Goal: Information Seeking & Learning: Find specific fact

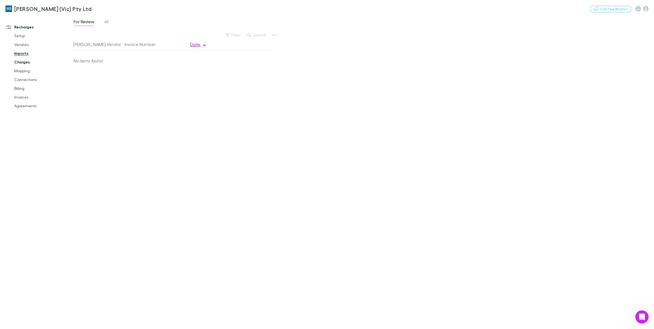
click at [20, 62] on link "Charges" at bounding box center [43, 62] width 68 height 9
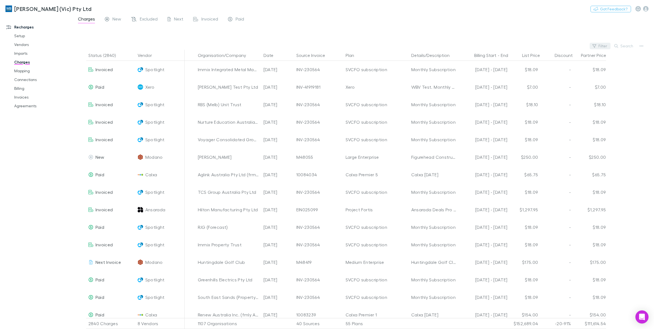
click at [604, 43] on button "Filter" at bounding box center [600, 46] width 21 height 7
click at [532, 126] on li "MYOB" at bounding box center [563, 125] width 95 height 9
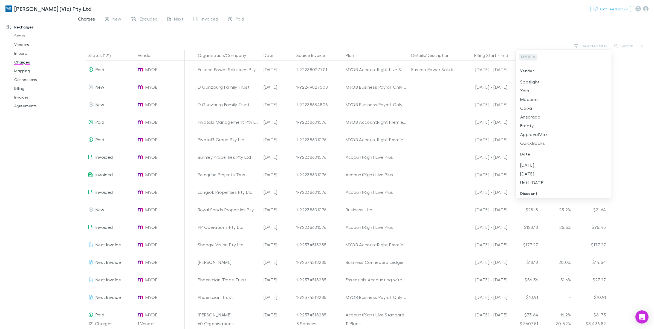
click at [621, 46] on div at bounding box center [327, 164] width 654 height 329
click at [617, 44] on icon "button" at bounding box center [616, 46] width 4 height 4
paste input "**********"
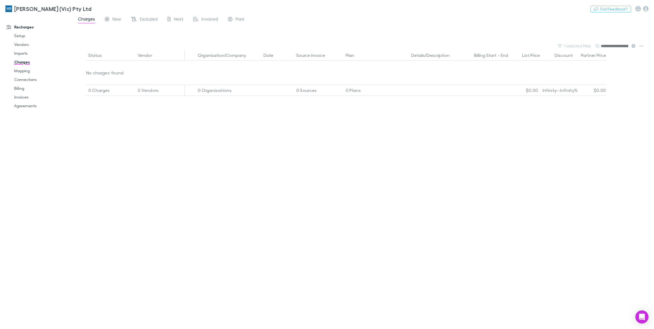
click at [632, 47] on icon at bounding box center [633, 46] width 4 height 4
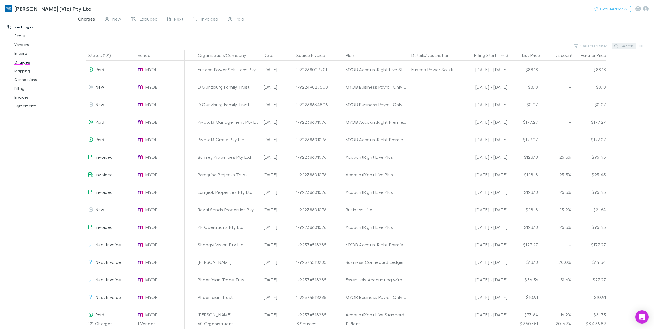
click at [625, 46] on button "Search" at bounding box center [623, 46] width 25 height 7
click at [620, 47] on button "Search" at bounding box center [623, 46] width 25 height 7
paste input "**********"
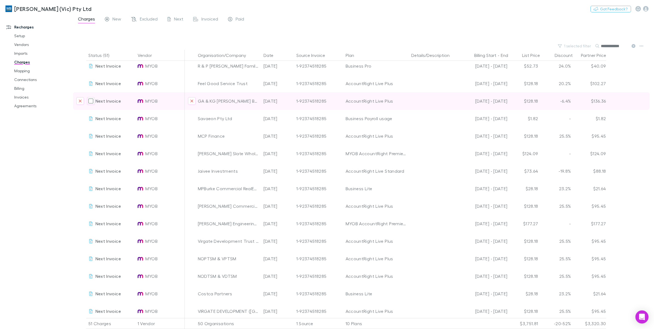
scroll to position [637, 0]
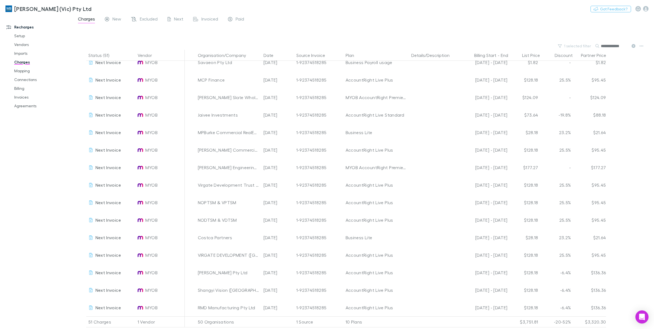
type input "**********"
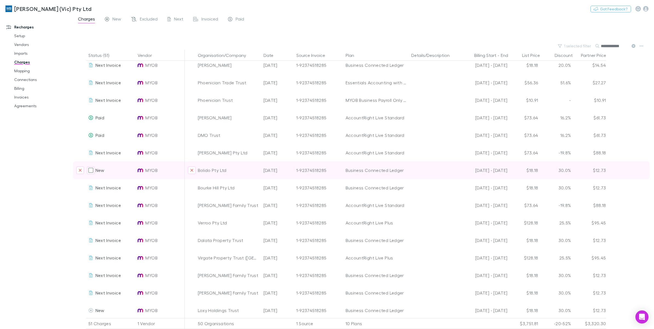
scroll to position [0, 0]
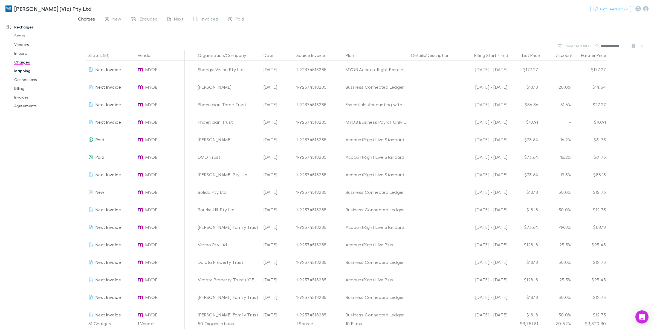
click at [25, 72] on link "Mapping" at bounding box center [43, 70] width 68 height 9
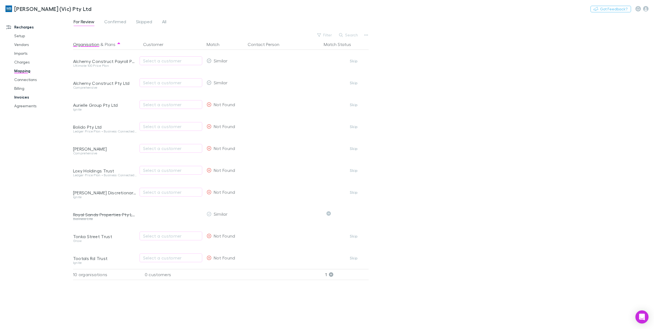
click at [20, 96] on link "Invoices" at bounding box center [43, 97] width 68 height 9
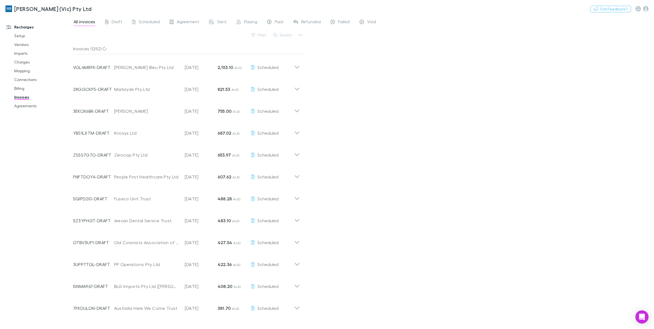
click at [282, 34] on button "Search" at bounding box center [283, 35] width 25 height 7
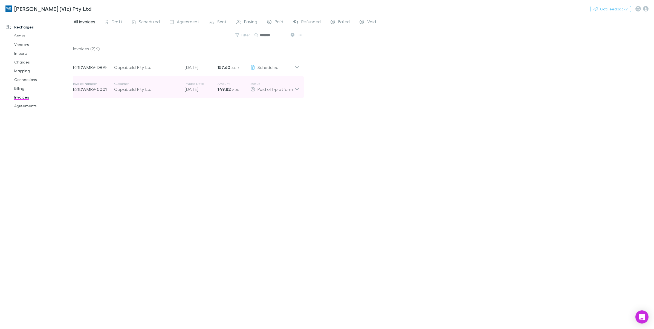
type input "*******"
click at [295, 91] on icon at bounding box center [297, 87] width 6 height 11
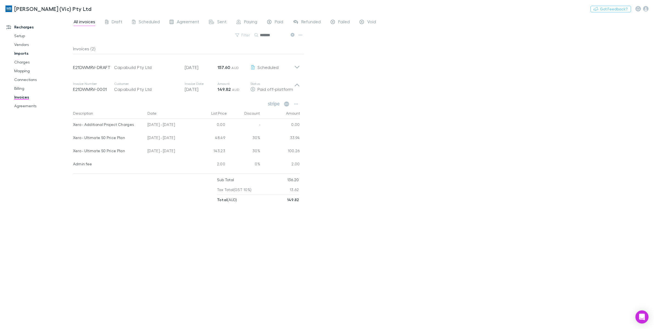
click at [24, 54] on link "Imports" at bounding box center [43, 53] width 68 height 9
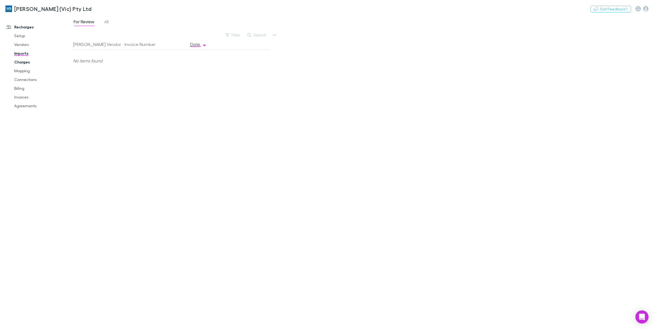
click at [22, 64] on link "Charges" at bounding box center [43, 62] width 68 height 9
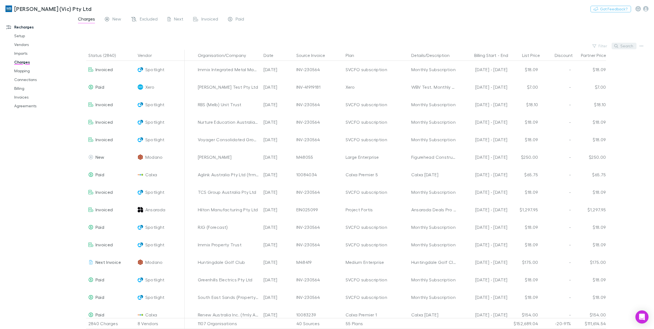
click at [624, 48] on button "Search" at bounding box center [623, 46] width 25 height 7
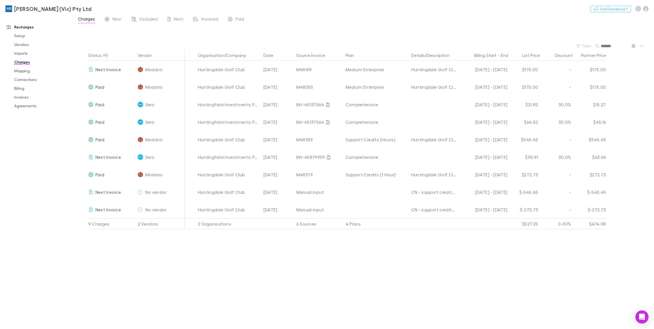
type input "*******"
click at [21, 64] on link "Charges" at bounding box center [43, 62] width 68 height 9
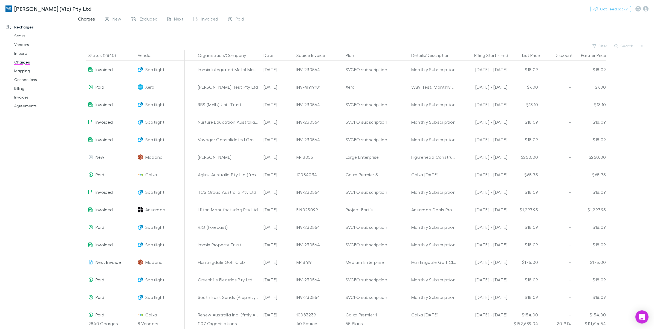
click at [623, 51] on div "Status (2840) Vendor Organisation/Company Date Source Invoice Plan Details/Desc…" at bounding box center [363, 189] width 581 height 279
click at [623, 48] on button "Search" at bounding box center [623, 46] width 25 height 7
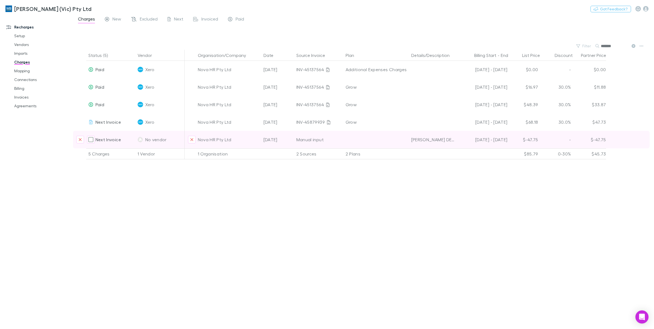
type input "*******"
click at [342, 139] on div "Manual input" at bounding box center [318, 140] width 49 height 18
click at [322, 140] on div "Manual input" at bounding box center [318, 140] width 45 height 18
click at [531, 138] on div "$-47.75" at bounding box center [524, 140] width 33 height 18
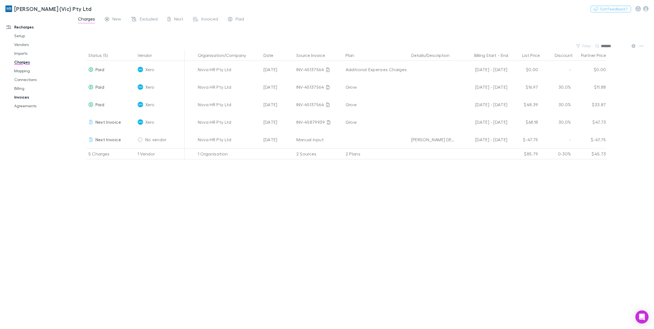
click at [23, 97] on link "Invoices" at bounding box center [43, 97] width 68 height 9
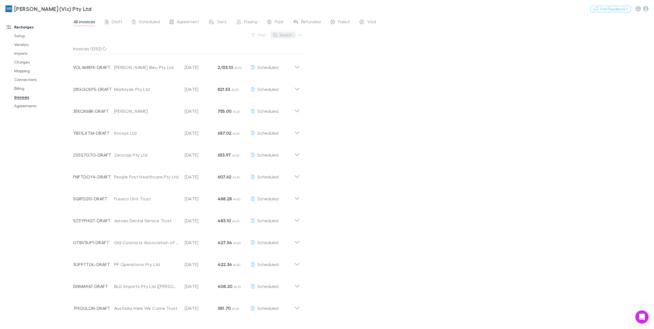
click at [287, 36] on button "Search" at bounding box center [283, 35] width 25 height 7
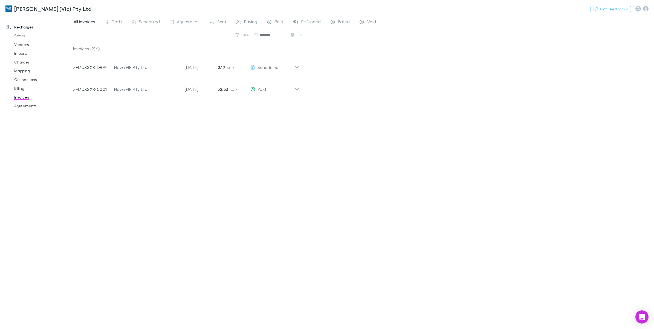
type input "*******"
click at [213, 127] on div "Invoices (2) Invoice Number ZH7UXSXR-DRAFT Customer Nova HR Pty Ltd Invoice Dat…" at bounding box center [188, 183] width 231 height 281
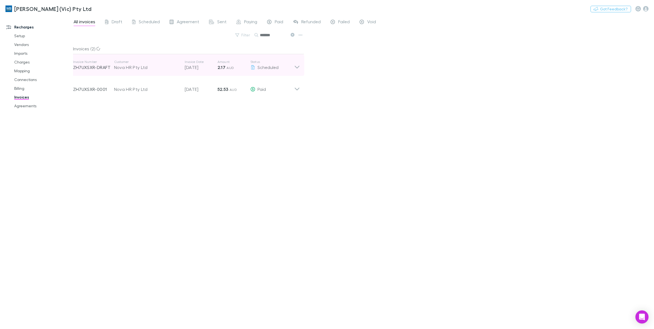
click at [295, 68] on icon at bounding box center [297, 65] width 6 height 11
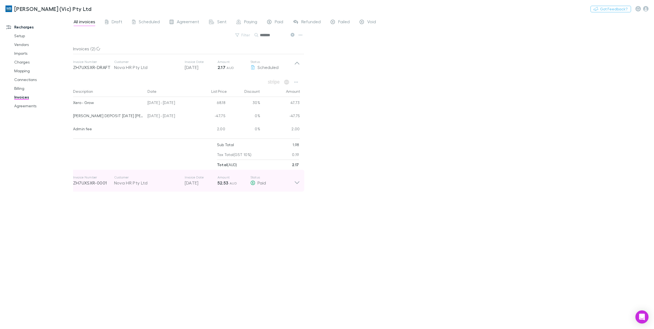
click at [295, 180] on icon at bounding box center [297, 180] width 6 height 11
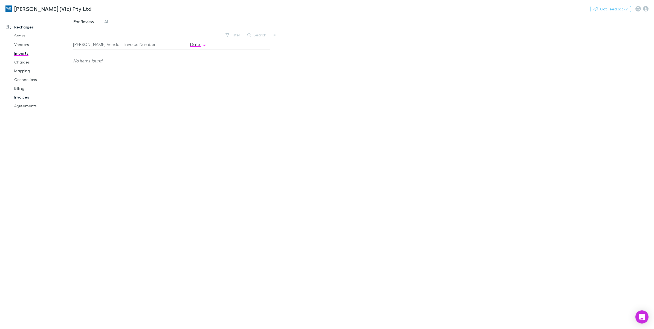
click at [27, 98] on link "Invoices" at bounding box center [43, 97] width 68 height 9
click at [283, 34] on button "Search" at bounding box center [283, 35] width 25 height 7
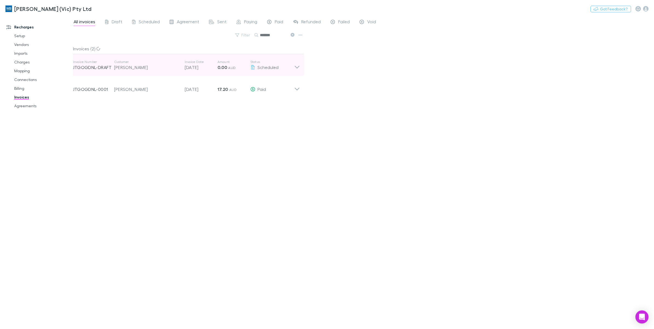
click at [295, 69] on icon at bounding box center [297, 65] width 6 height 11
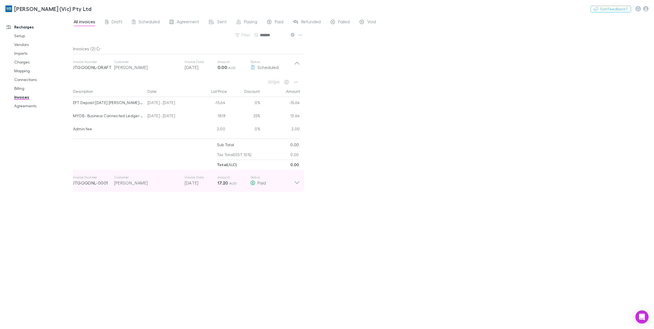
click at [295, 185] on icon at bounding box center [297, 180] width 6 height 11
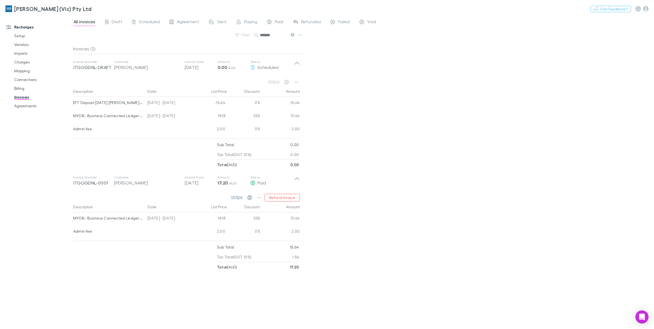
click at [292, 36] on icon at bounding box center [293, 35] width 4 height 4
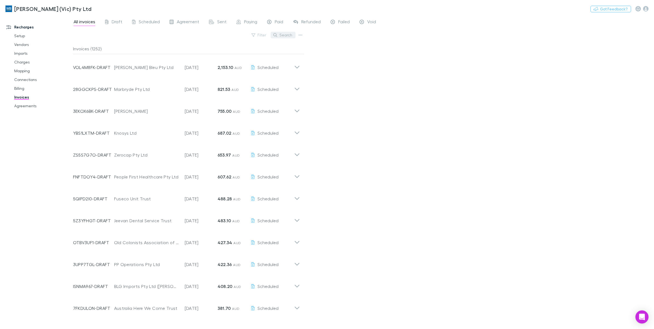
click at [281, 34] on button "Search" at bounding box center [283, 35] width 25 height 7
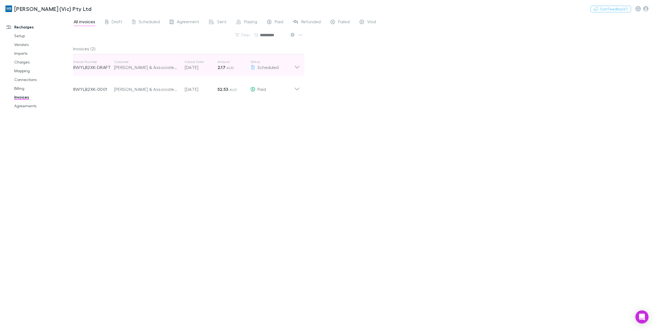
type input "**********"
click at [300, 65] on div "Invoice Number 8WYLB2XK-DRAFT Customer Peter Collins & Associates Pty Ltd Invoi…" at bounding box center [187, 65] width 236 height 22
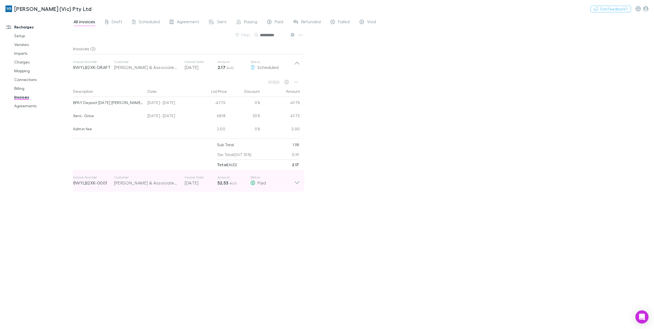
click at [295, 185] on icon at bounding box center [297, 180] width 6 height 11
